Goal: Communication & Community: Share content

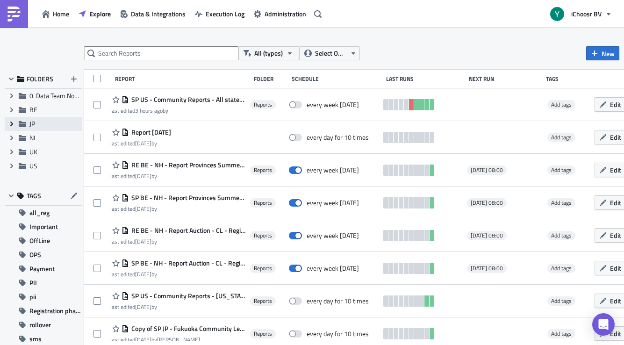
click at [7, 124] on span "Expand group" at bounding box center [12, 124] width 14 height 14
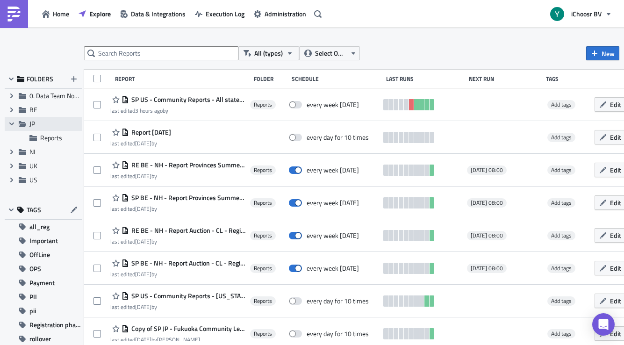
click at [30, 123] on span "JP" at bounding box center [32, 124] width 6 height 10
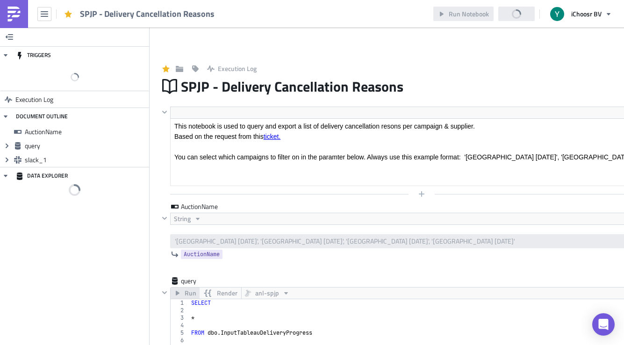
scroll to position [107, 502]
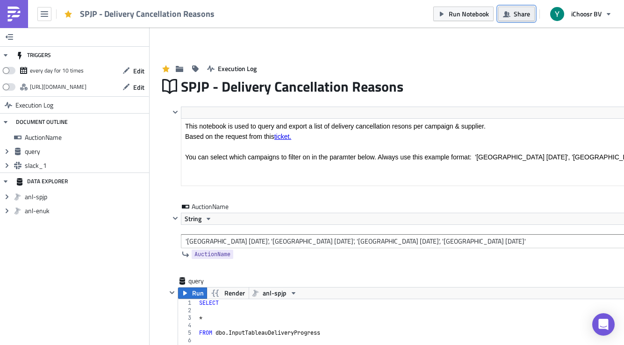
click at [519, 17] on span "Share" at bounding box center [521, 14] width 16 height 10
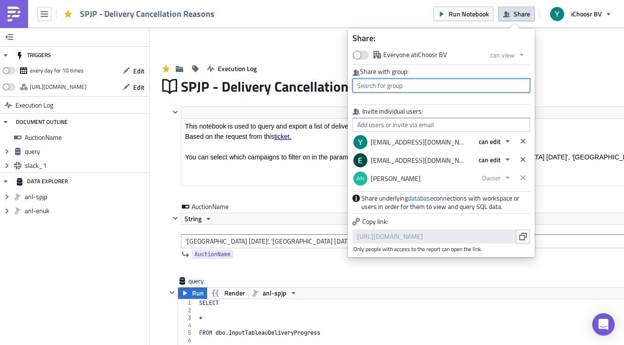
click at [402, 86] on input "text" at bounding box center [441, 85] width 178 height 14
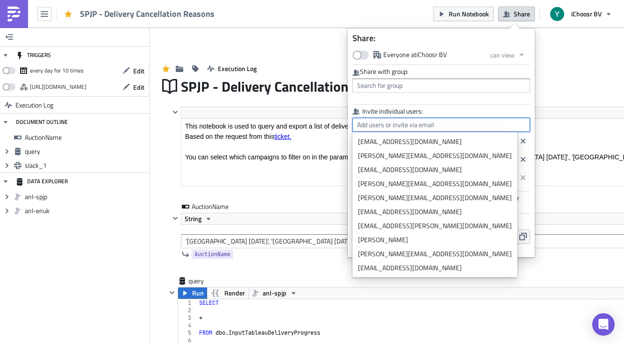
click at [426, 123] on input "text" at bounding box center [441, 125] width 178 height 14
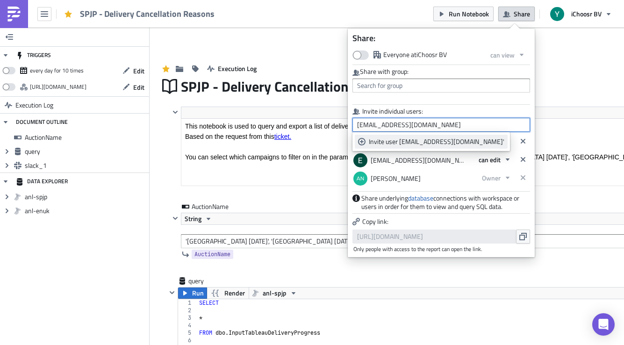
type input "[EMAIL_ADDRESS][DOMAIN_NAME]"
click at [383, 141] on div "Invite user [EMAIL_ADDRESS][DOMAIN_NAME]'" at bounding box center [436, 141] width 135 height 9
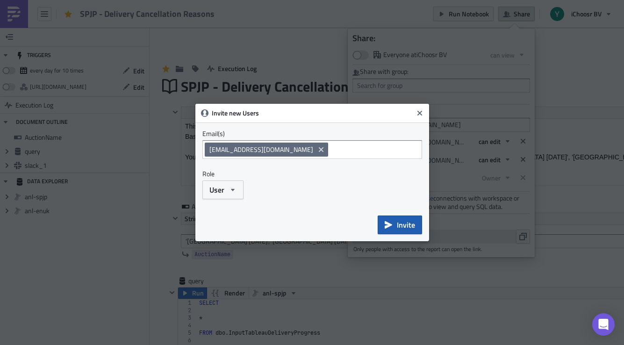
click at [395, 226] on button "Invite" at bounding box center [399, 224] width 44 height 19
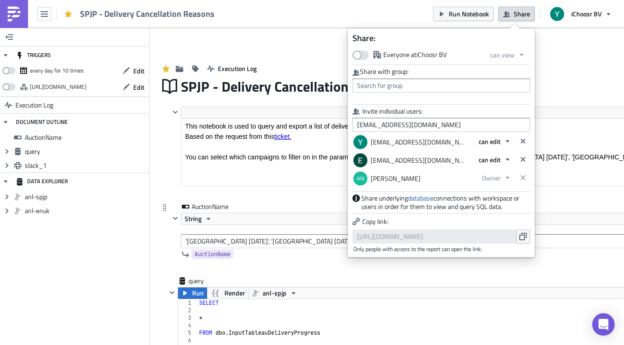
click at [161, 271] on div "AuctionName String '[GEOGRAPHIC_DATA] [DATE]', '[GEOGRAPHIC_DATA] [DATE]', '[GE…" at bounding box center [416, 239] width 514 height 74
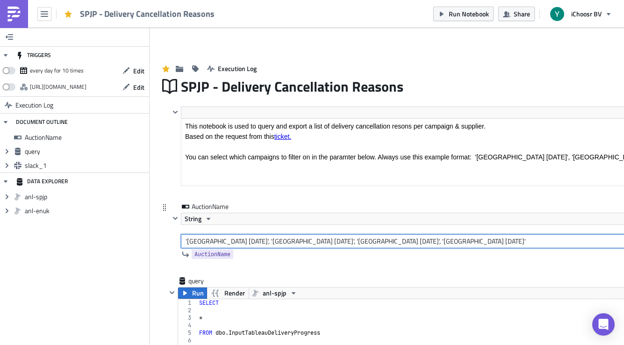
drag, startPoint x: 188, startPoint y: 241, endPoint x: 208, endPoint y: 235, distance: 21.1
click at [208, 235] on input "'[GEOGRAPHIC_DATA] [DATE]', '[GEOGRAPHIC_DATA] [DATE]', '[GEOGRAPHIC_DATA] [DAT…" at bounding box center [427, 241] width 492 height 14
click at [238, 240] on input "'[GEOGRAPHIC_DATA] [DATE]', '[GEOGRAPHIC_DATA] [DATE]', '[GEOGRAPHIC_DATA] [DAT…" at bounding box center [427, 241] width 492 height 14
click at [262, 241] on input "'[GEOGRAPHIC_DATA] [DATE]', 'Aichi [DATE]', '[GEOGRAPHIC_DATA] [DATE]', '[GEOGR…" at bounding box center [427, 241] width 492 height 14
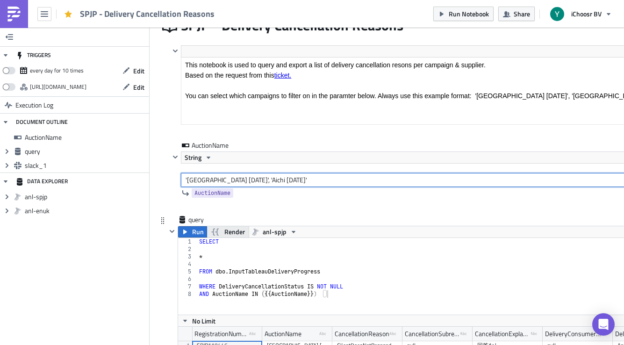
scroll to position [71, 0]
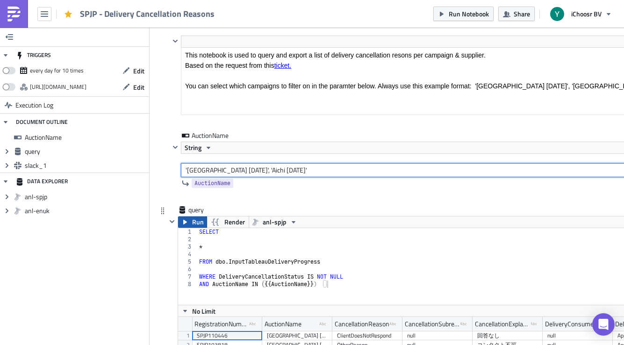
type input "'[GEOGRAPHIC_DATA] [DATE]', 'Aichi [DATE]'"
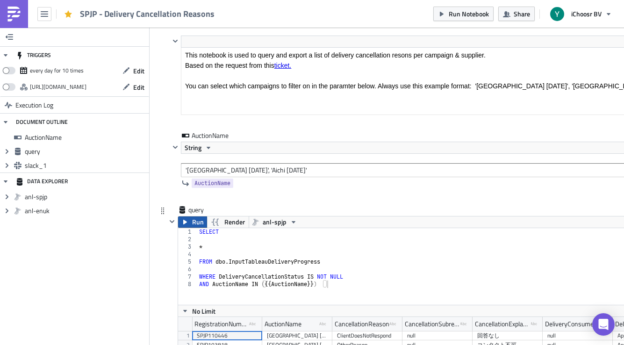
click at [194, 223] on span "Run" at bounding box center [198, 221] width 12 height 11
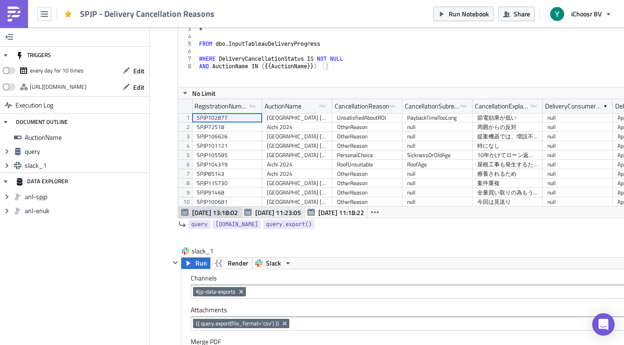
scroll to position [107, 502]
click at [199, 263] on span "Run" at bounding box center [201, 262] width 12 height 11
